Goal: Task Accomplishment & Management: Complete application form

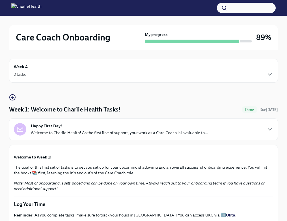
click at [38, 71] on div "2 tasks" at bounding box center [143, 74] width 259 height 7
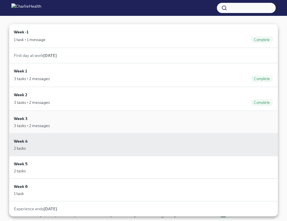
click at [49, 120] on div "Week 3 3 tasks • 2 messages" at bounding box center [143, 121] width 259 height 13
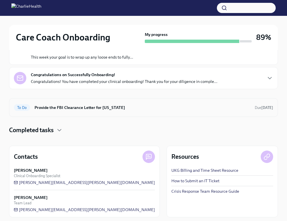
click at [58, 106] on h6 "Provide the FBI Clearance Letter for [US_STATE]" at bounding box center [142, 107] width 216 height 6
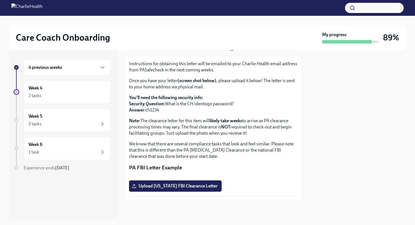
scroll to position [77, 0]
click at [150, 188] on label "Upload [US_STATE] FBI Clearance Letter" at bounding box center [175, 186] width 93 height 11
click at [0, 0] on input "Upload [US_STATE] FBI Clearance Letter" at bounding box center [0, 0] width 0 height 0
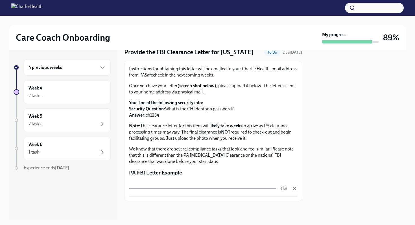
scroll to position [79, 0]
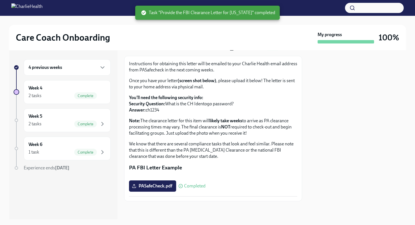
click at [33, 68] on h6 "4 previous weeks" at bounding box center [46, 67] width 34 height 6
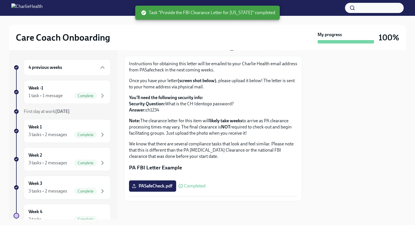
click at [34, 69] on h6 "4 previous weeks" at bounding box center [46, 67] width 34 height 6
